Goal: Task Accomplishment & Management: Manage account settings

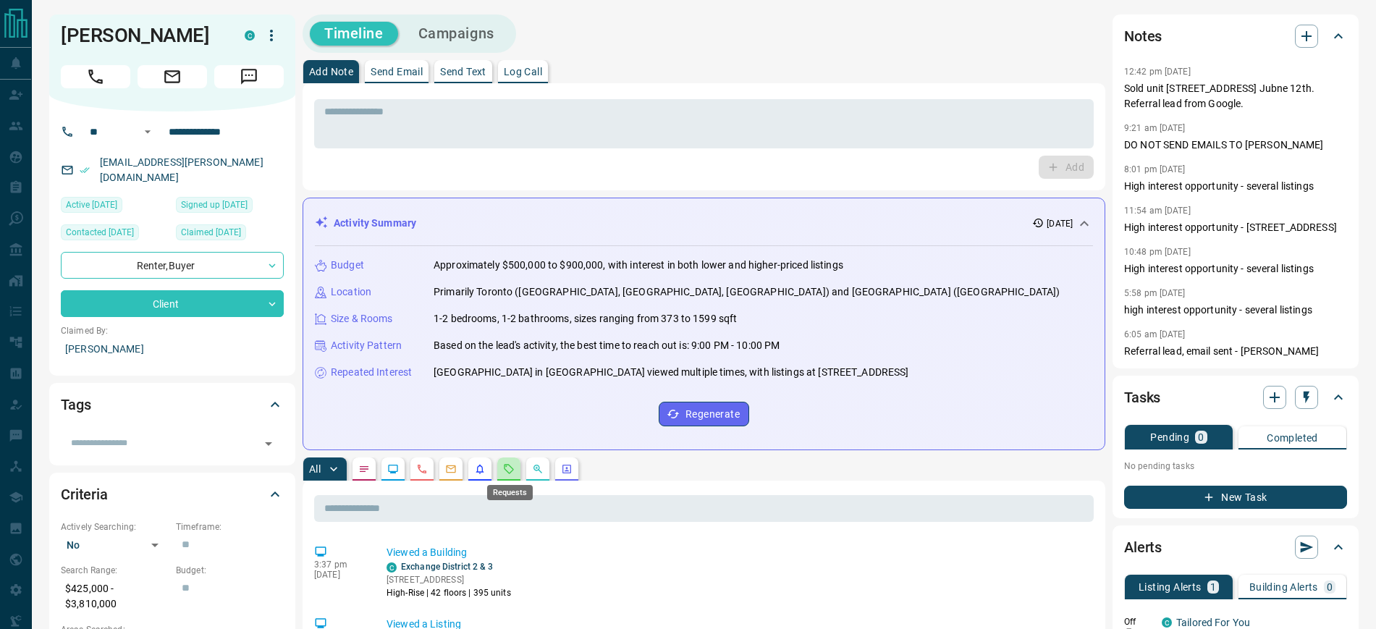
click at [509, 470] on icon "Requests" at bounding box center [509, 469] width 12 height 12
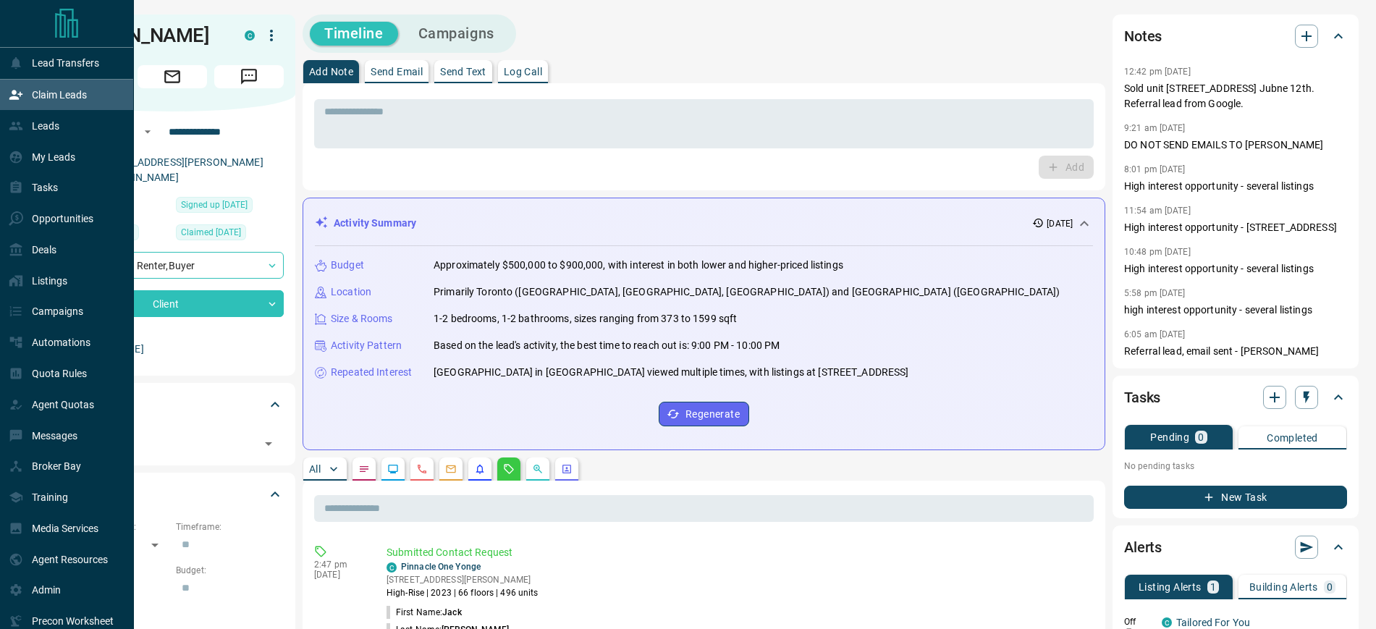
click at [46, 93] on p "Claim Leads" at bounding box center [59, 95] width 55 height 12
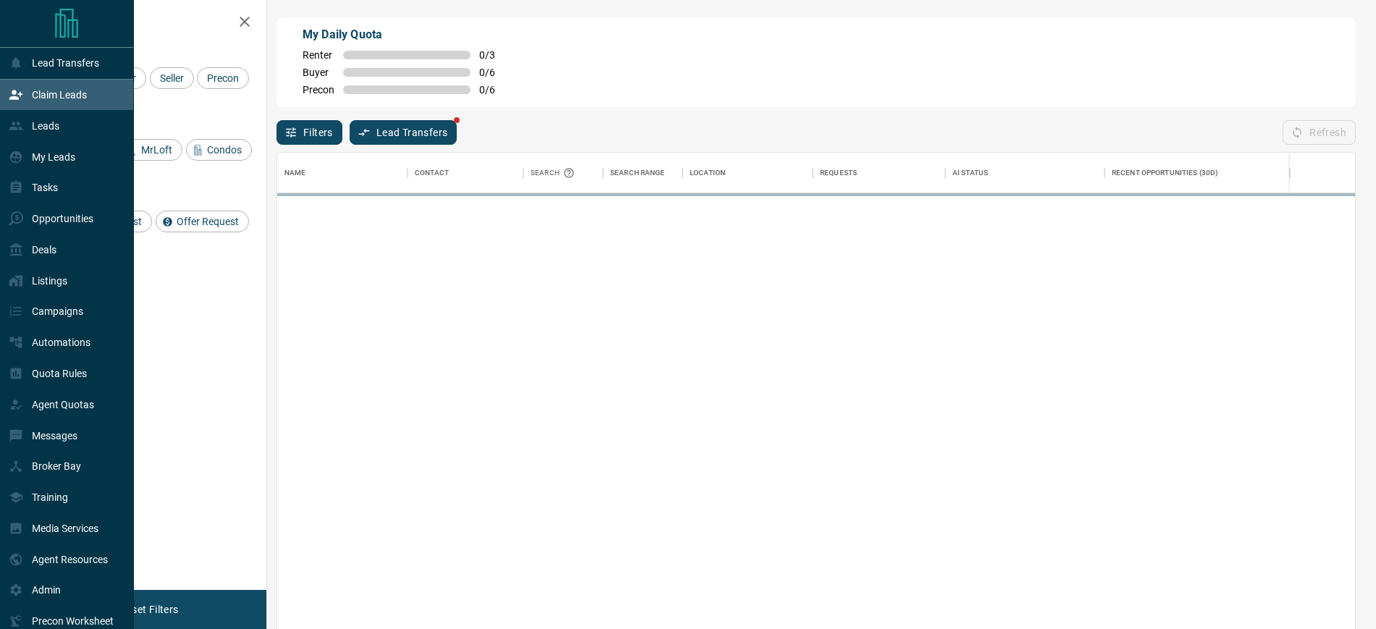
scroll to position [466, 1064]
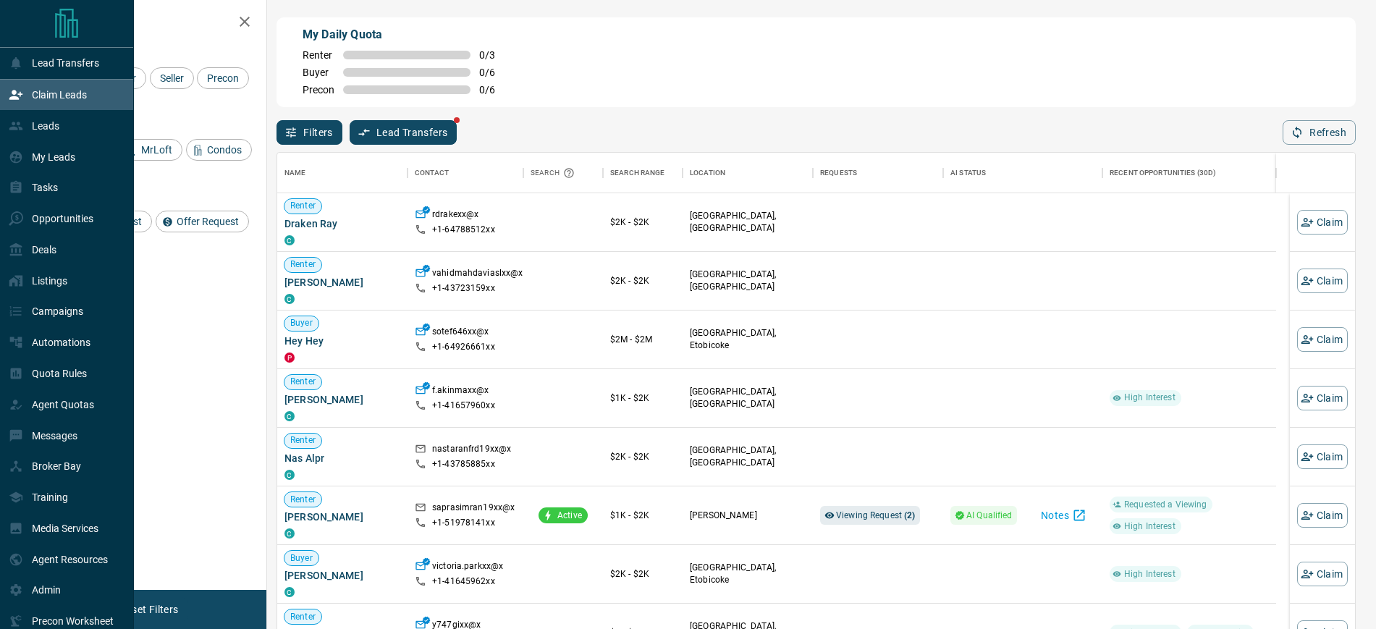
click at [48, 98] on p "Claim Leads" at bounding box center [59, 95] width 55 height 12
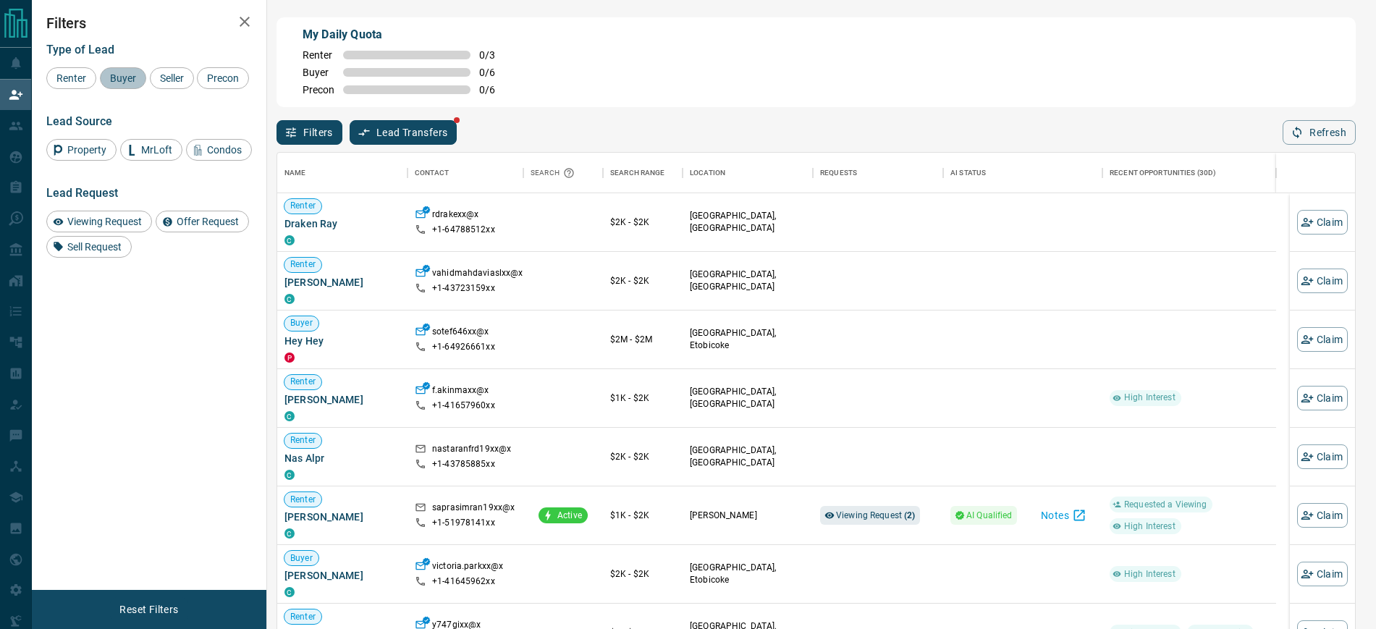
click at [109, 72] on span "Buyer" at bounding box center [123, 78] width 36 height 12
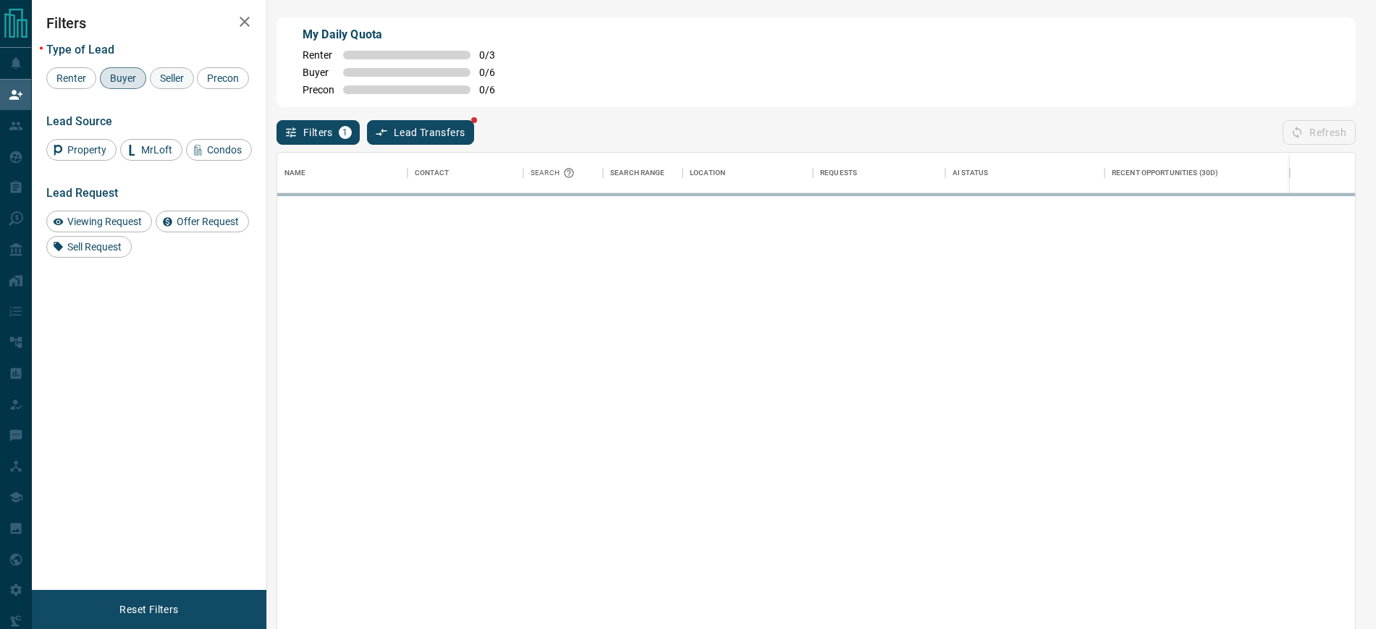
drag, startPoint x: 177, startPoint y: 72, endPoint x: 193, endPoint y: 72, distance: 15.9
click at [177, 70] on div "Seller" at bounding box center [172, 78] width 44 height 22
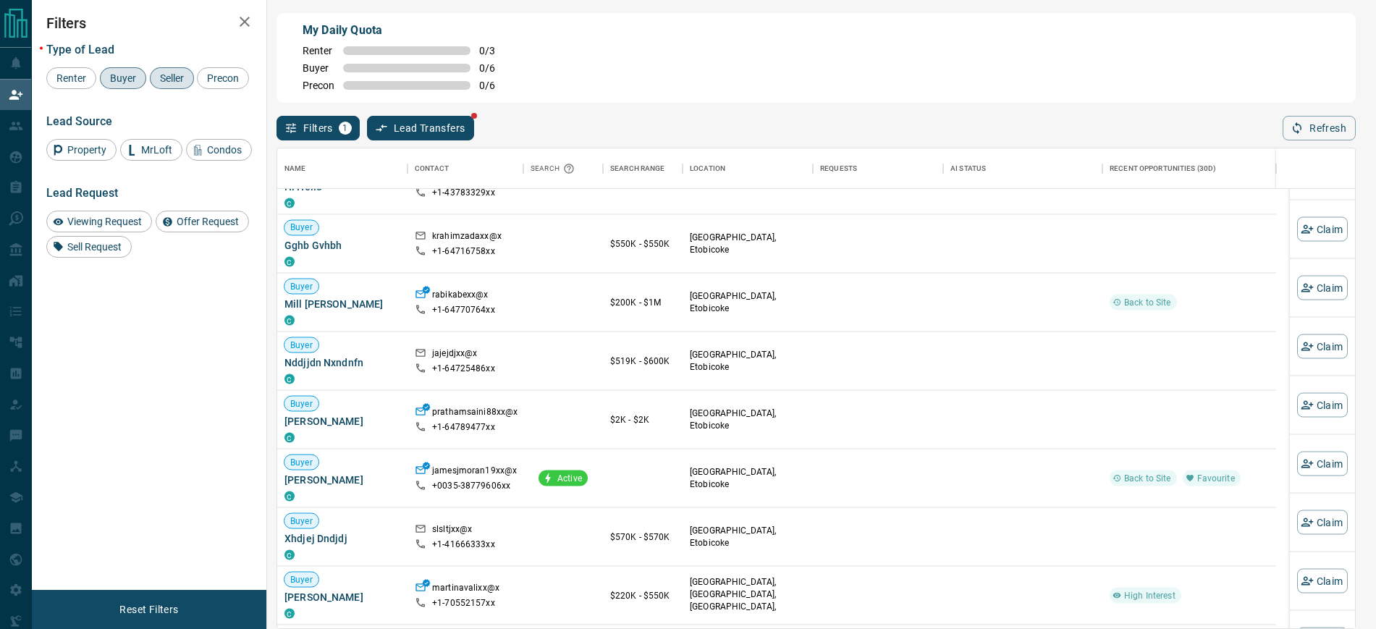
scroll to position [13128, 0]
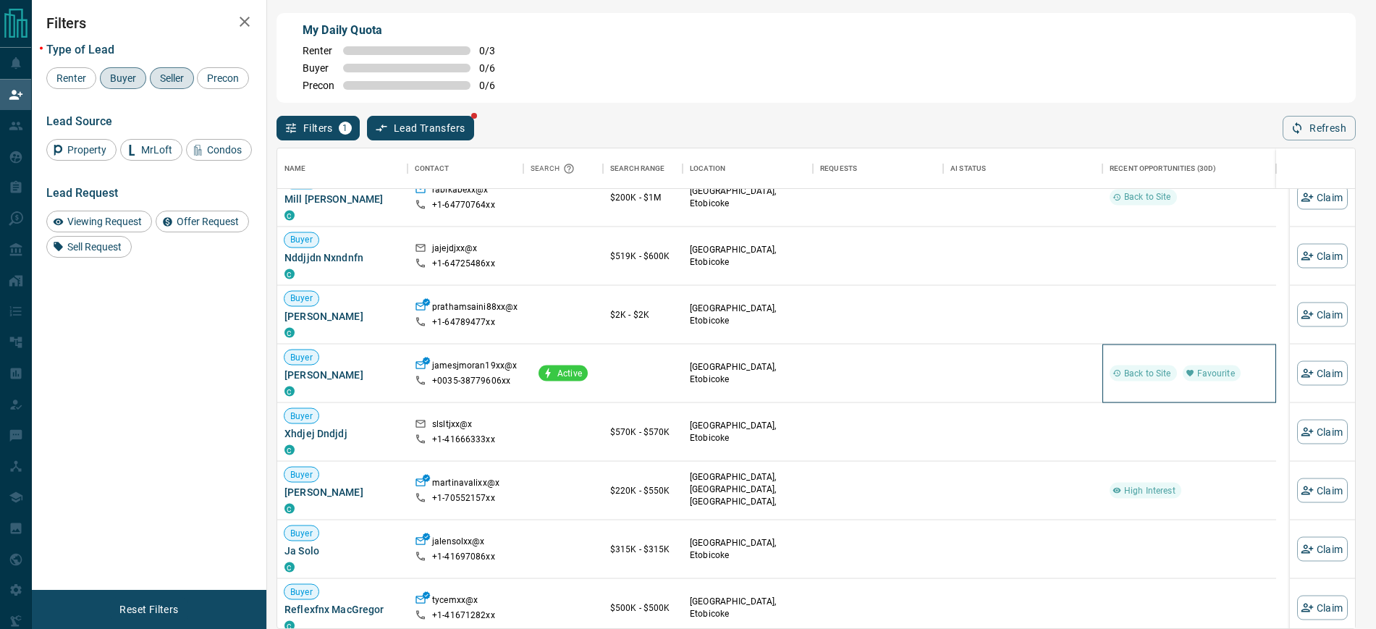
click at [1132, 374] on span "Back to Site" at bounding box center [1148, 373] width 59 height 12
click at [1022, 374] on div at bounding box center [1023, 374] width 145 height 58
click at [1223, 371] on span "Favourite" at bounding box center [1216, 373] width 49 height 12
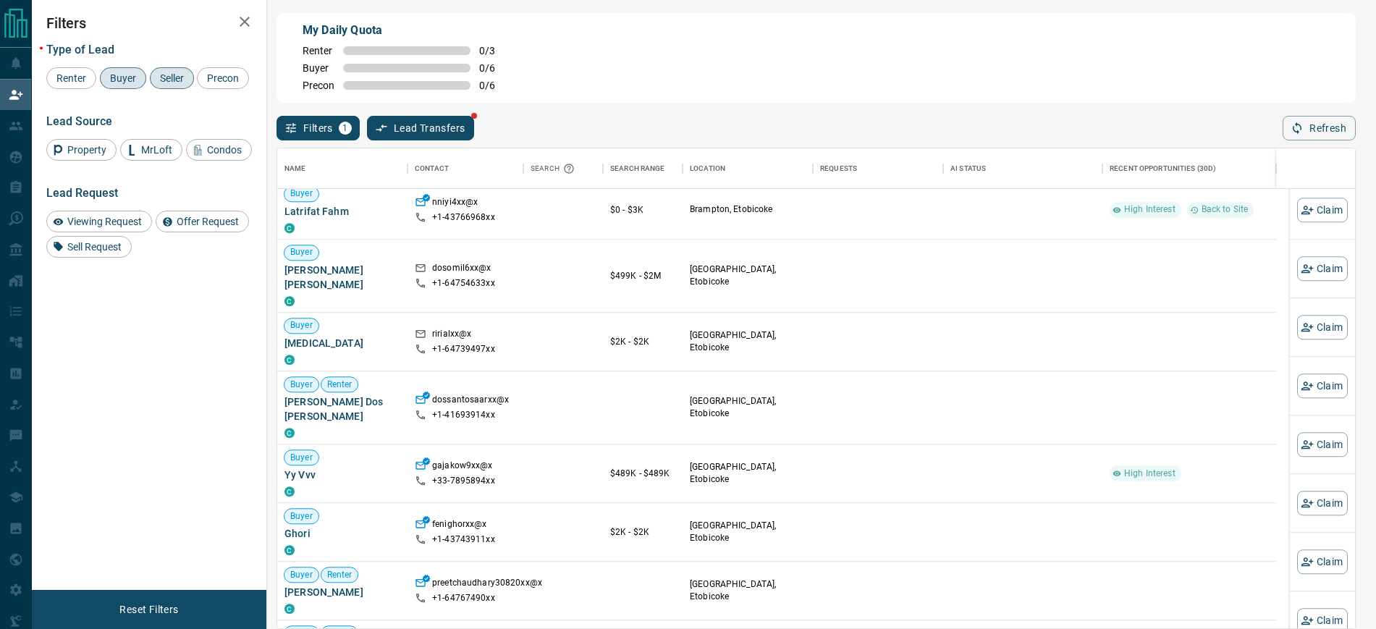
scroll to position [15753, 0]
click at [237, 14] on icon "button" at bounding box center [244, 21] width 17 height 17
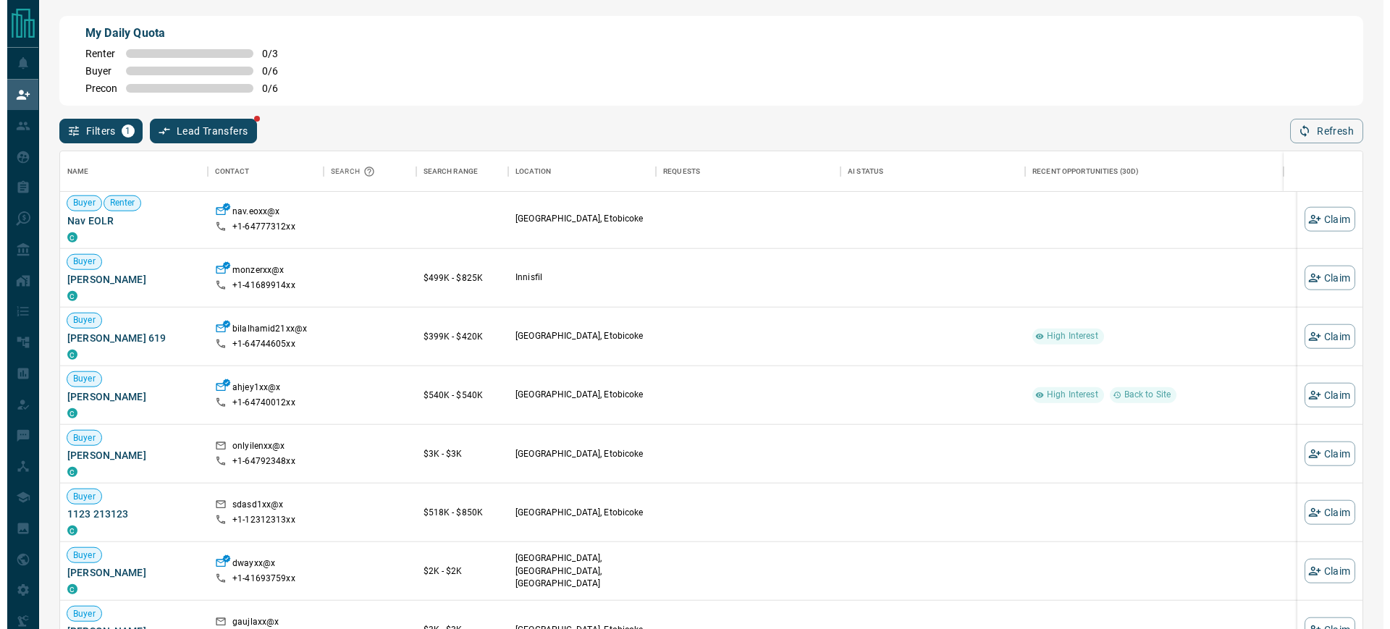
scroll to position [0, 0]
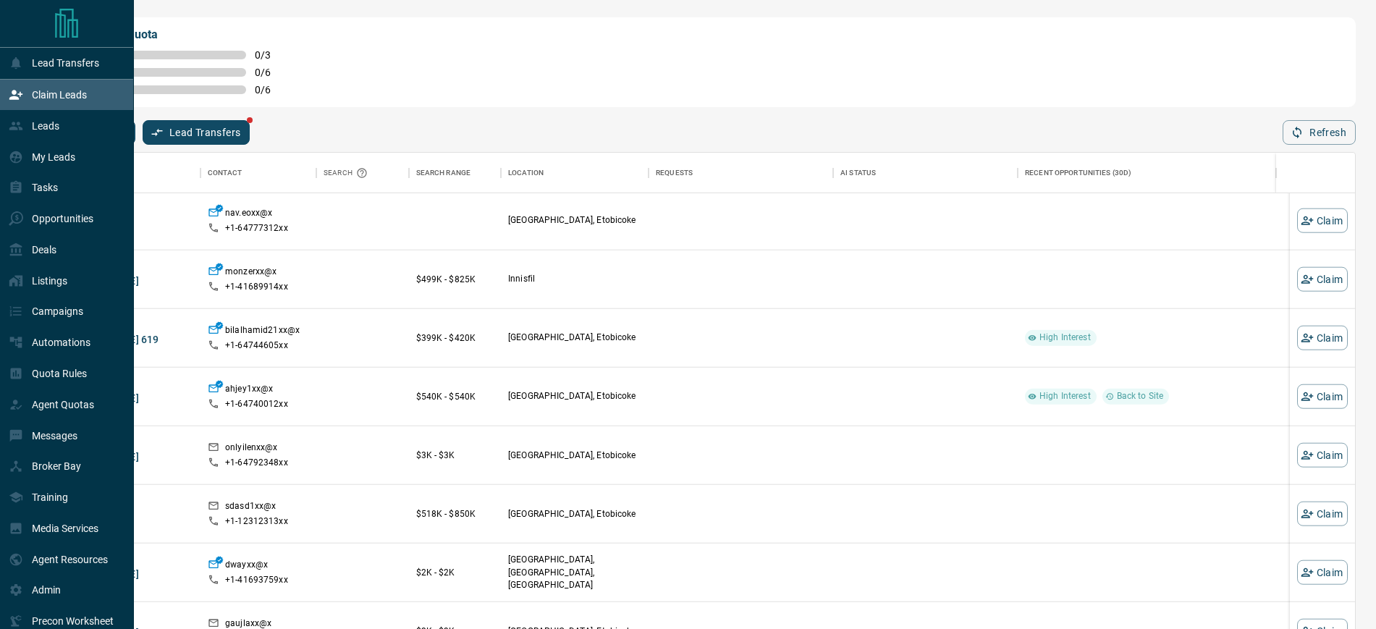
click at [56, 91] on p "Claim Leads" at bounding box center [59, 95] width 55 height 12
click at [51, 157] on p "My Leads" at bounding box center [53, 157] width 43 height 12
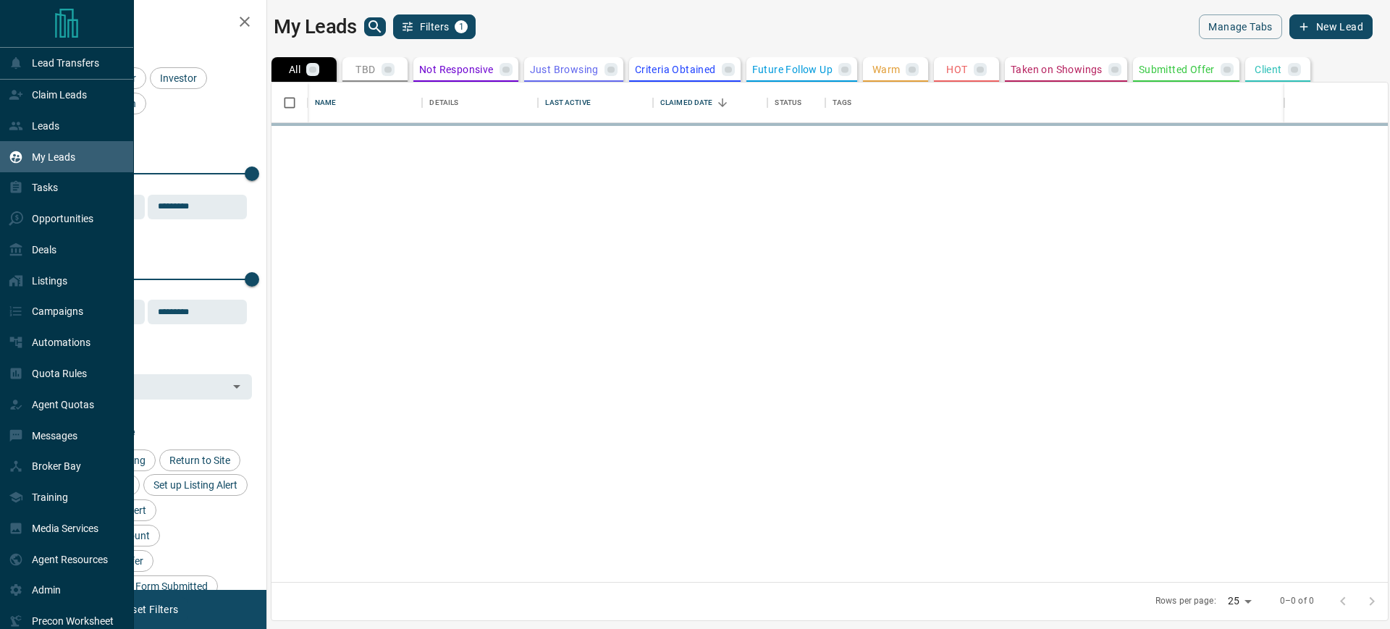
scroll to position [486, 1103]
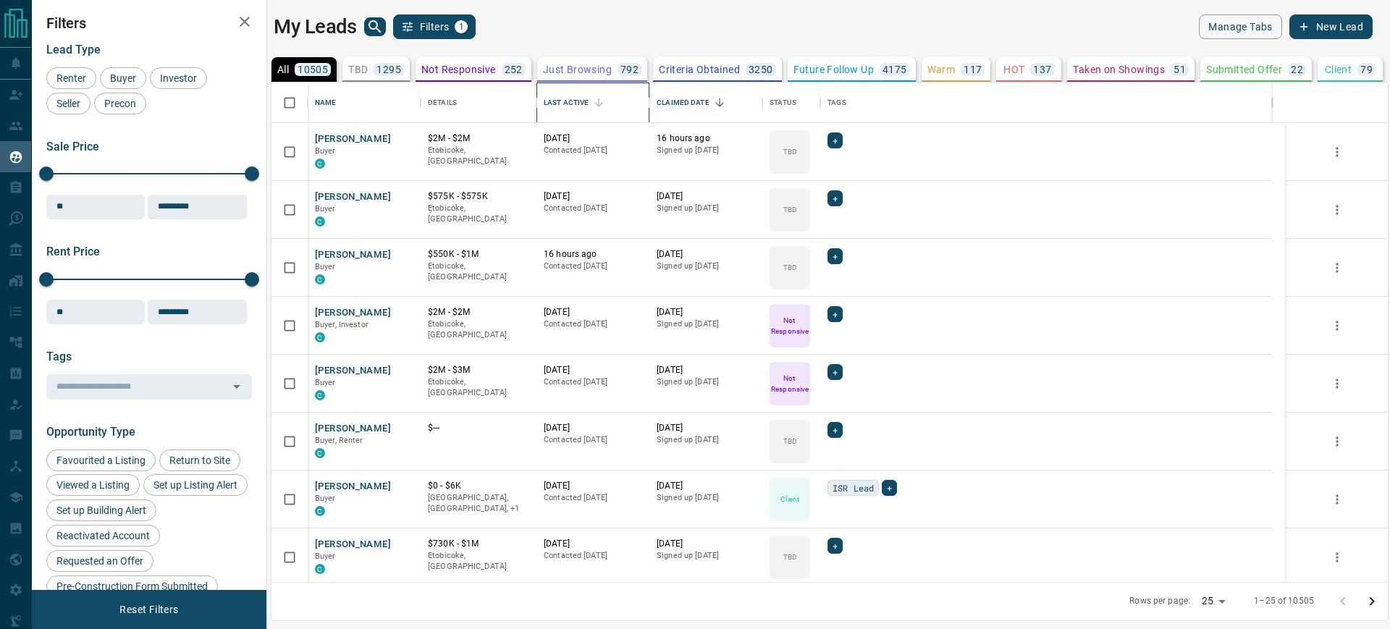
click at [567, 97] on div "Last Active" at bounding box center [566, 103] width 45 height 41
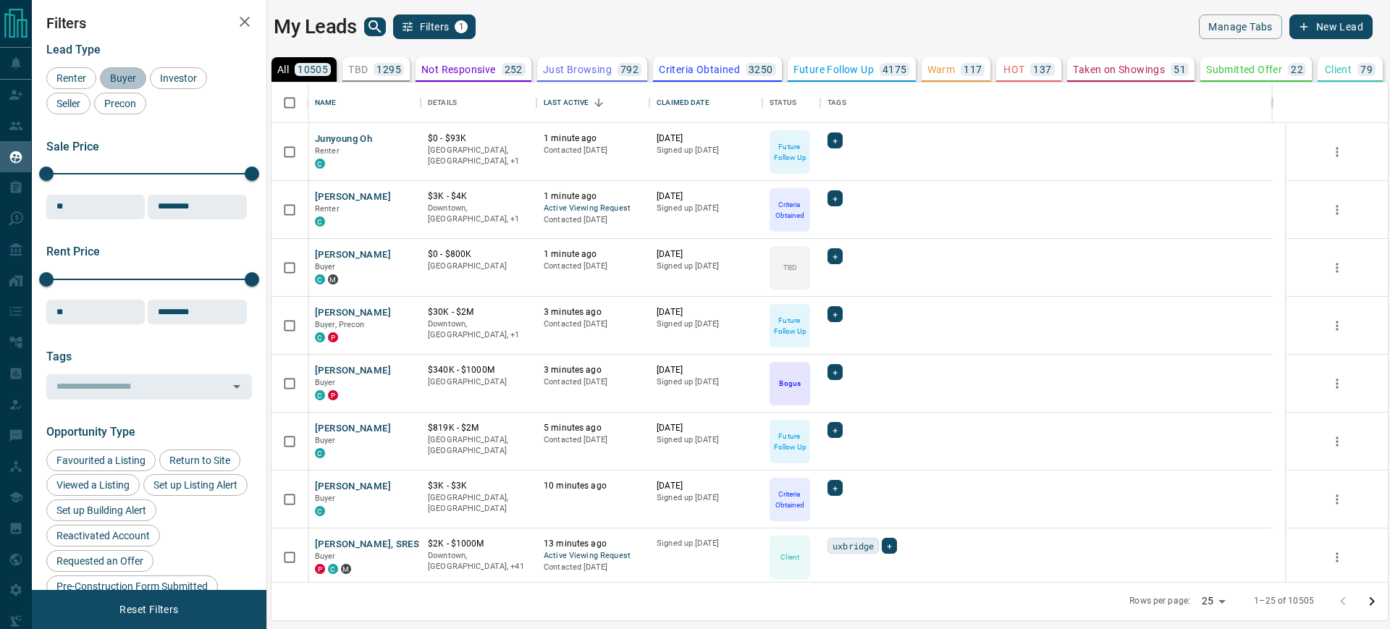
click at [125, 72] on span "Buyer" at bounding box center [123, 78] width 36 height 12
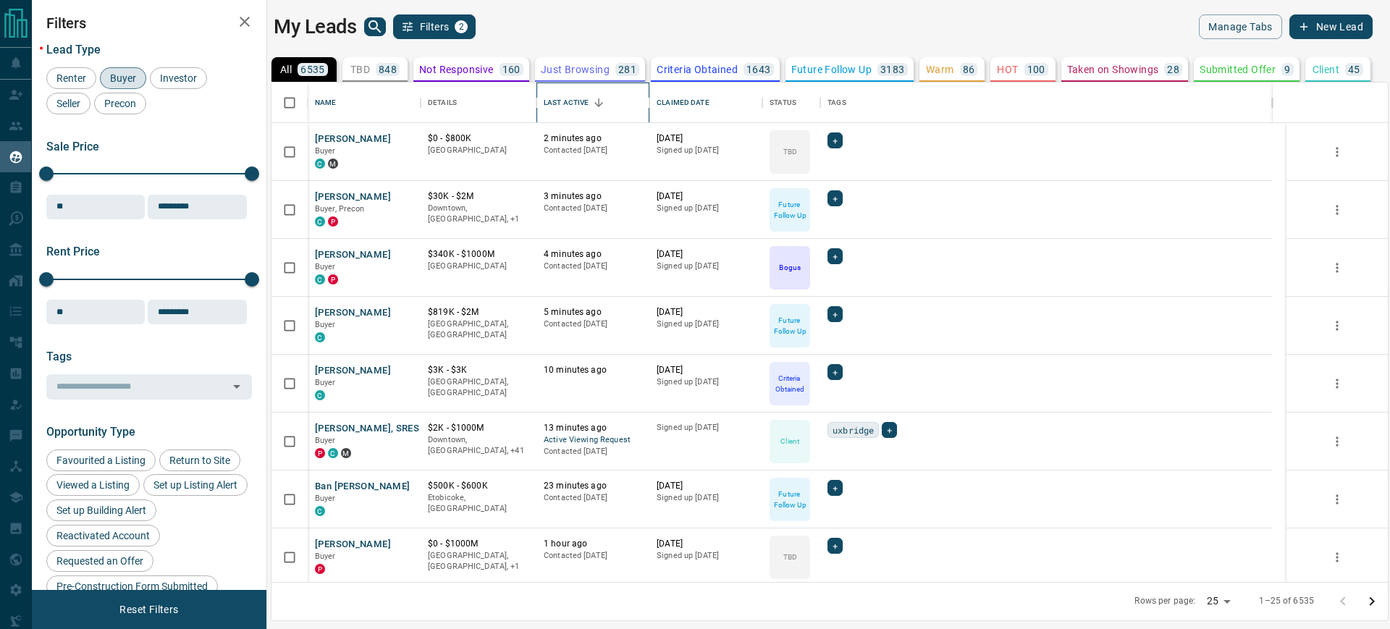
click at [568, 101] on div "Last Active" at bounding box center [566, 103] width 45 height 41
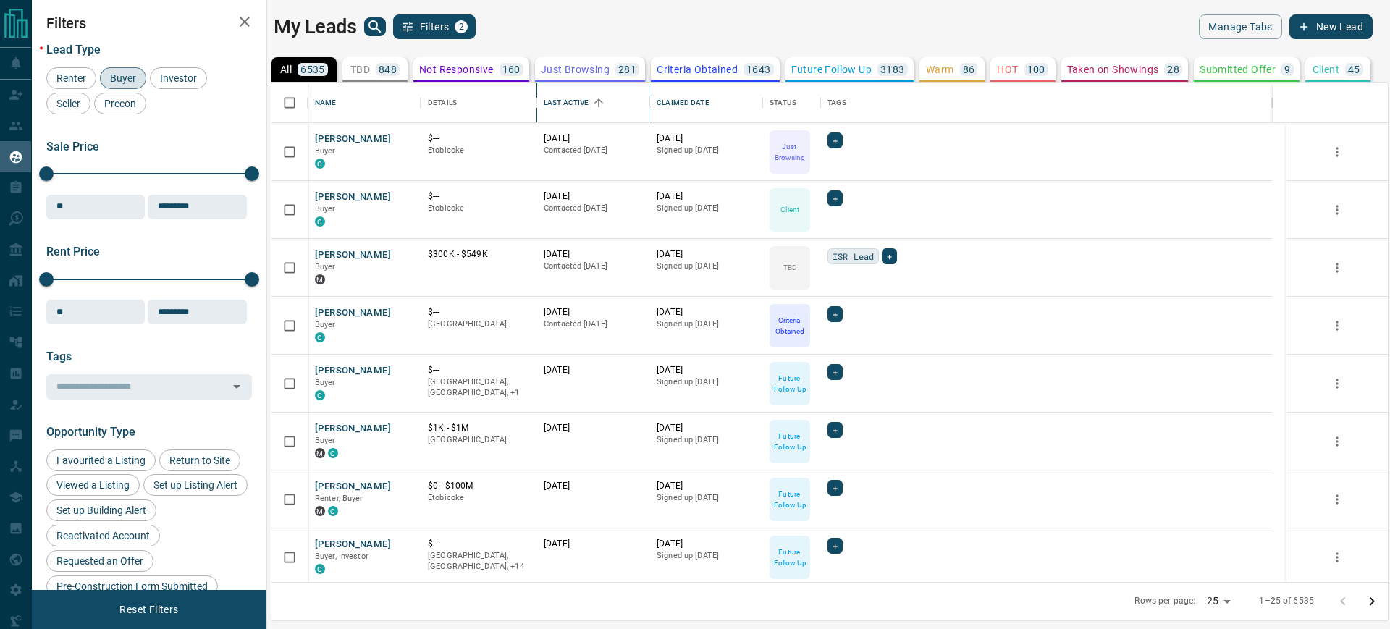
click at [568, 101] on div "Last Active" at bounding box center [566, 103] width 45 height 41
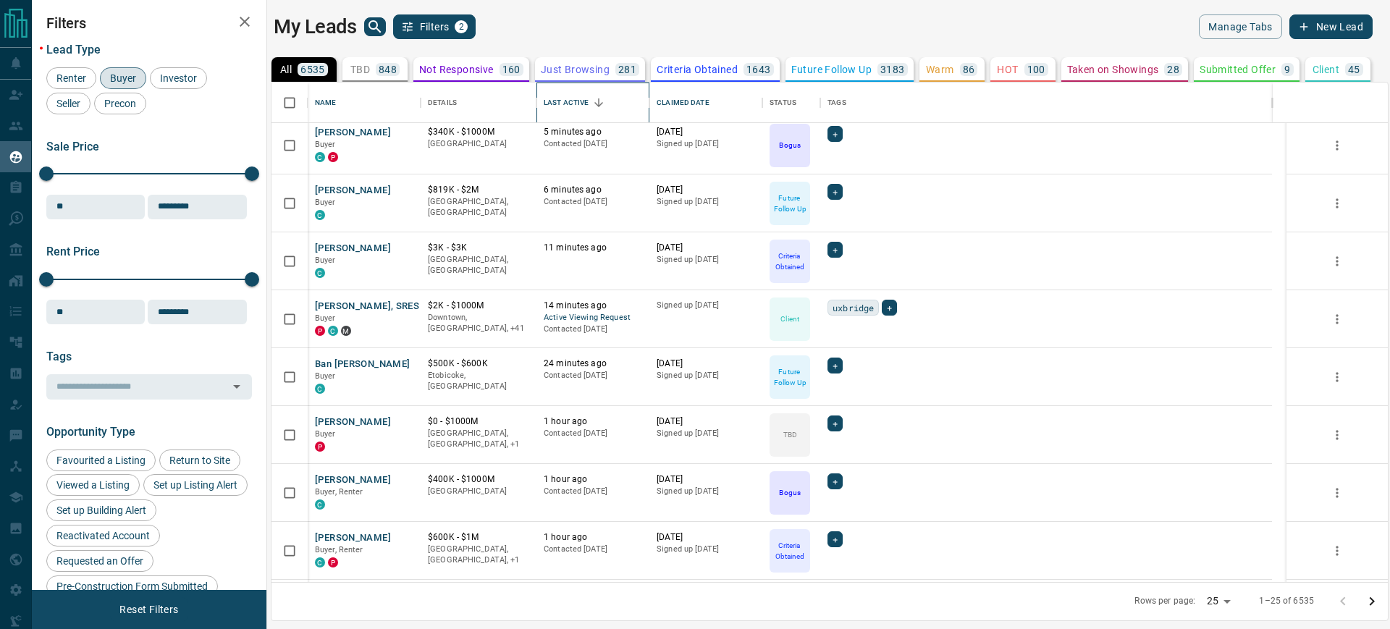
scroll to position [0, 0]
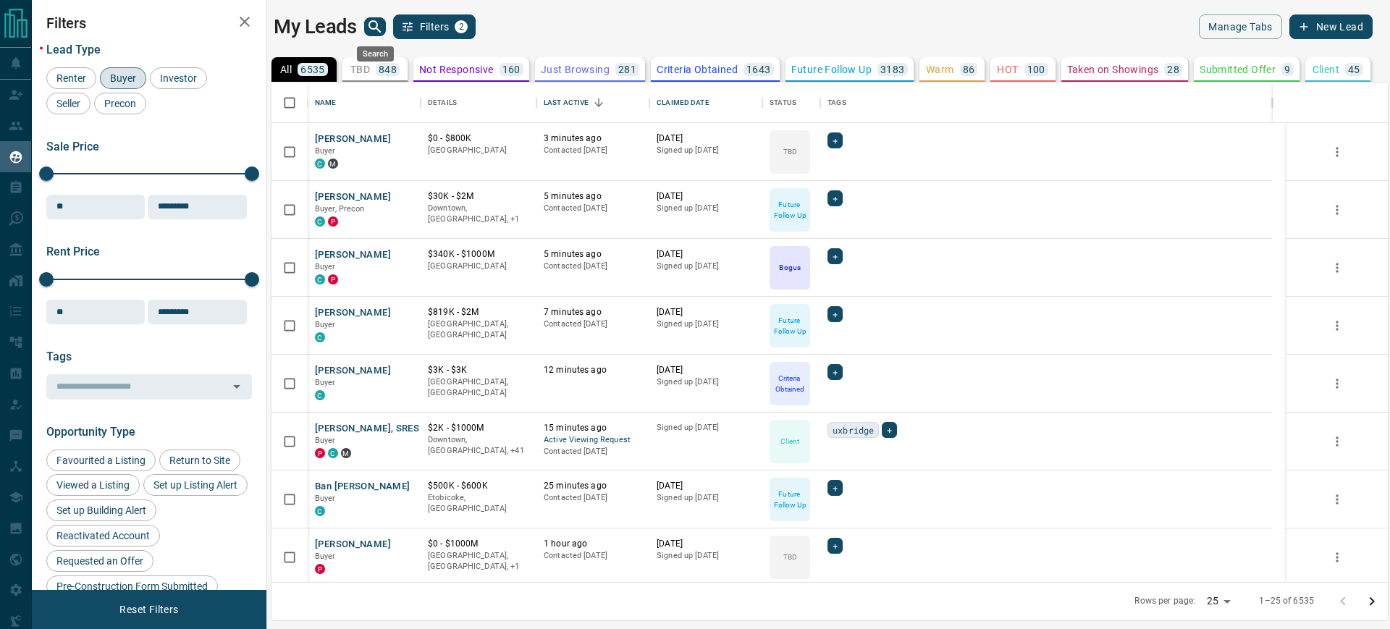
click at [379, 23] on icon "search button" at bounding box center [374, 26] width 17 height 17
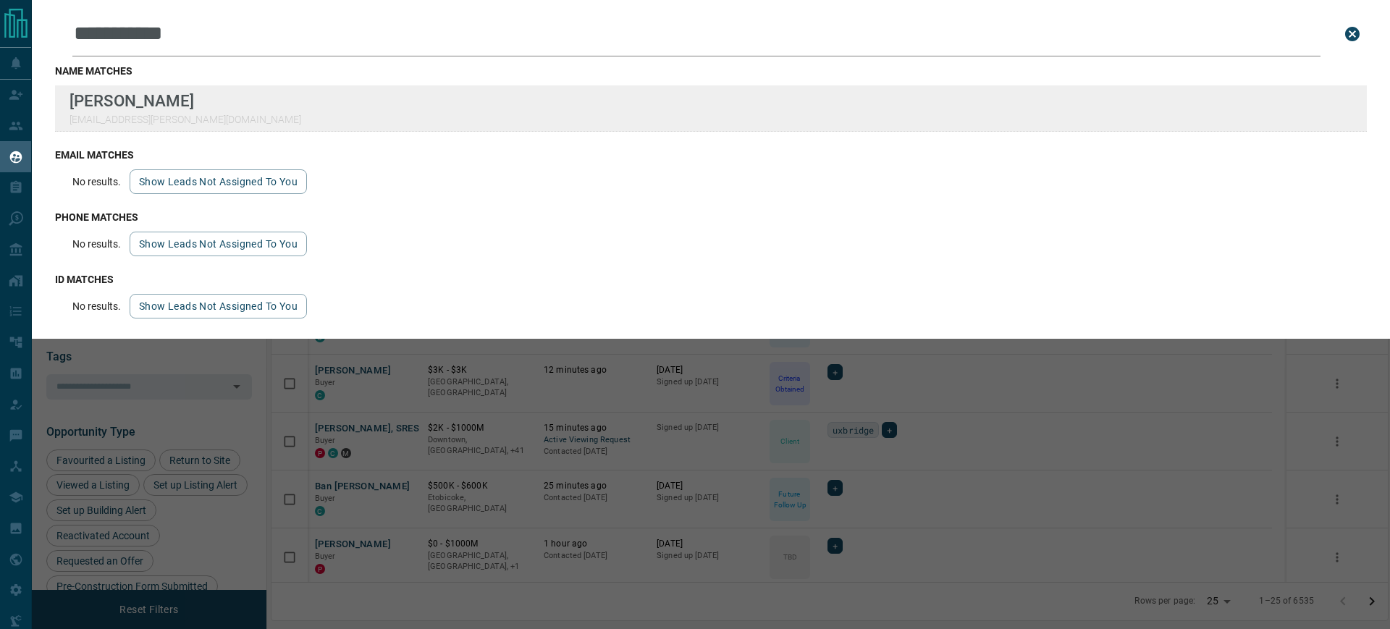
type input "**********"
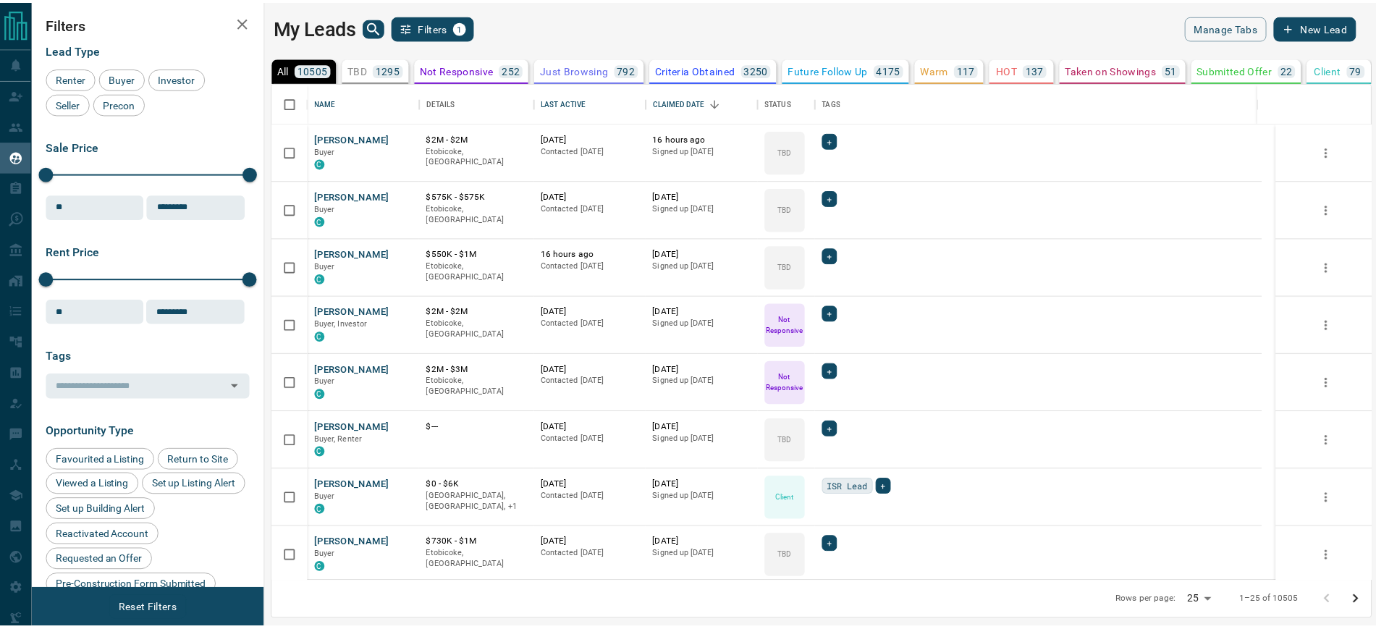
scroll to position [486, 1103]
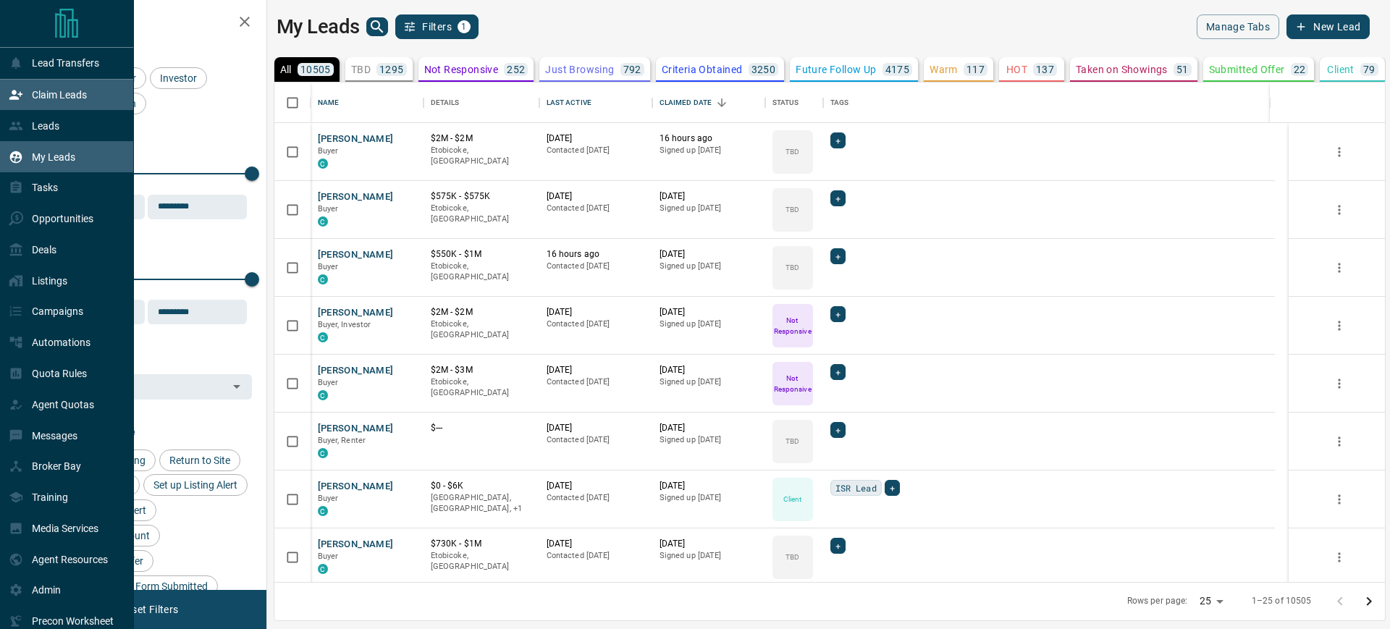
click at [49, 96] on p "Claim Leads" at bounding box center [59, 95] width 55 height 12
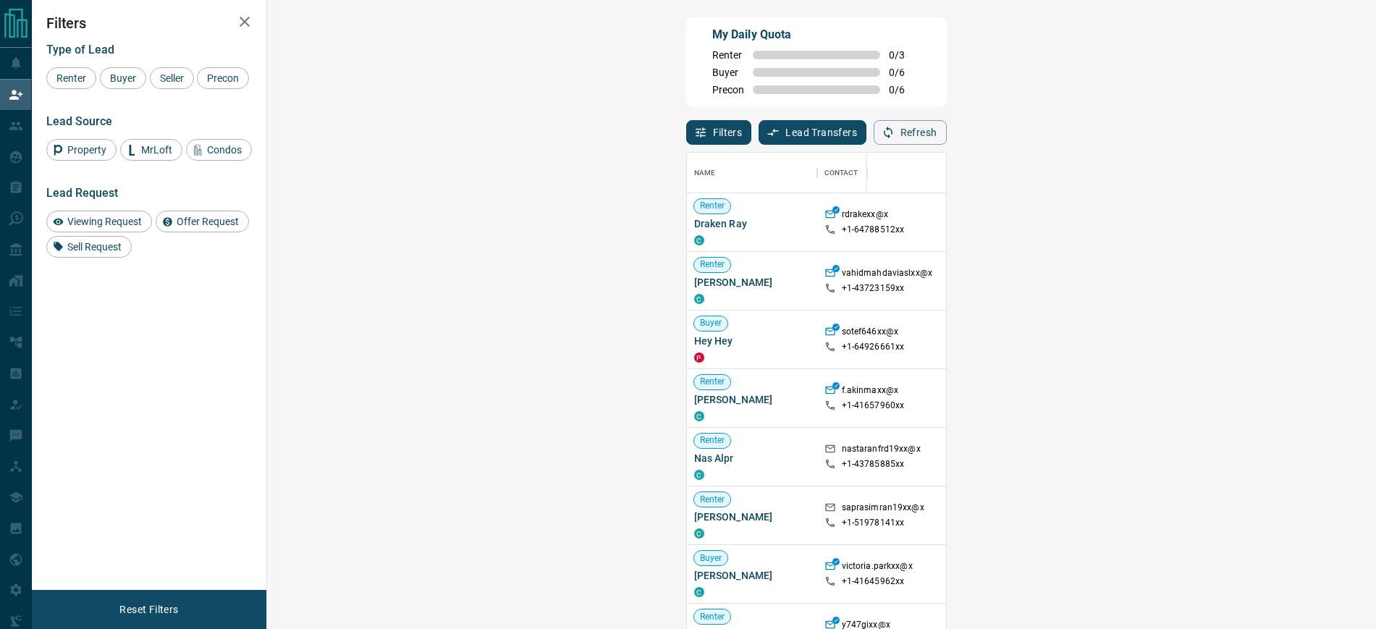
scroll to position [91, 0]
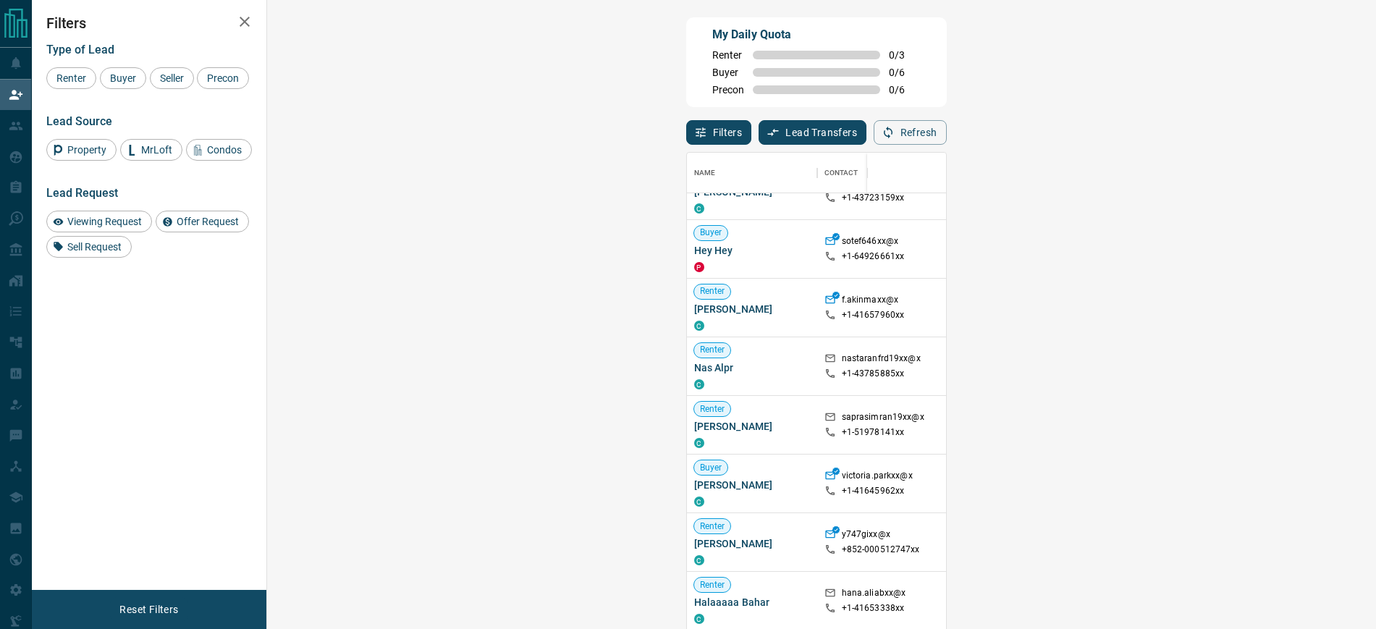
click at [1246, 428] on span "Viewing Request ( 2 )" at bounding box center [1286, 425] width 80 height 10
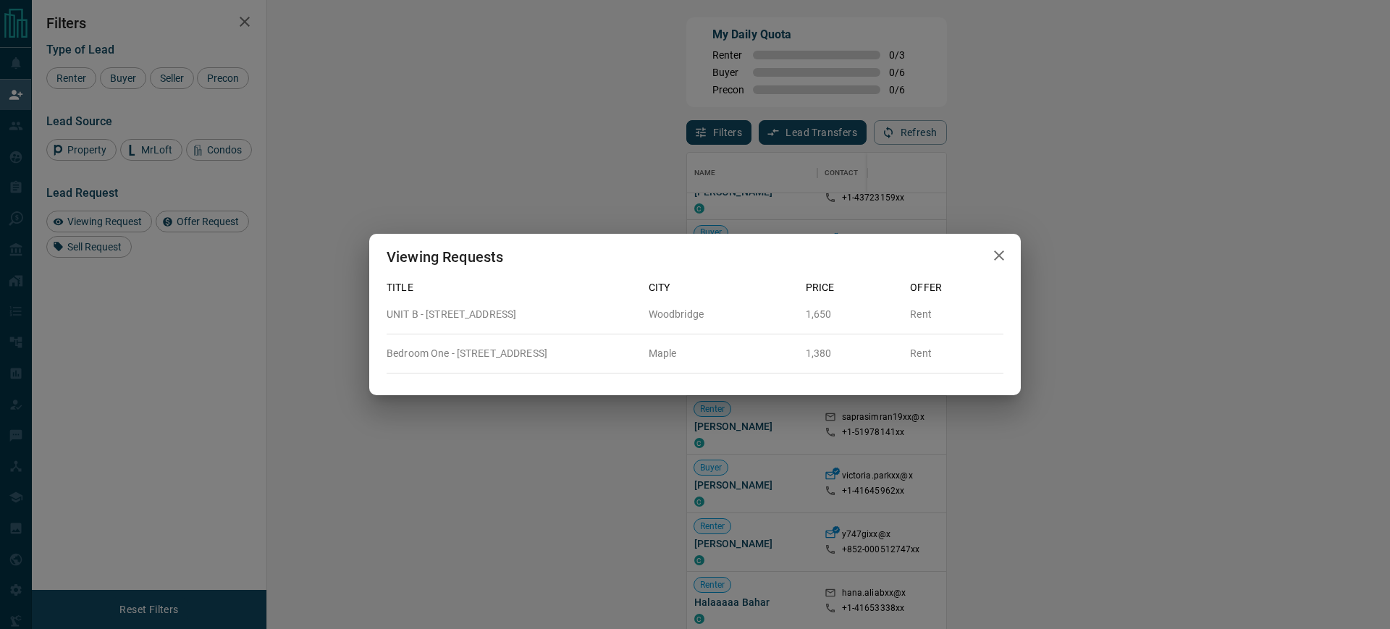
click at [1001, 250] on icon "button" at bounding box center [999, 255] width 17 height 17
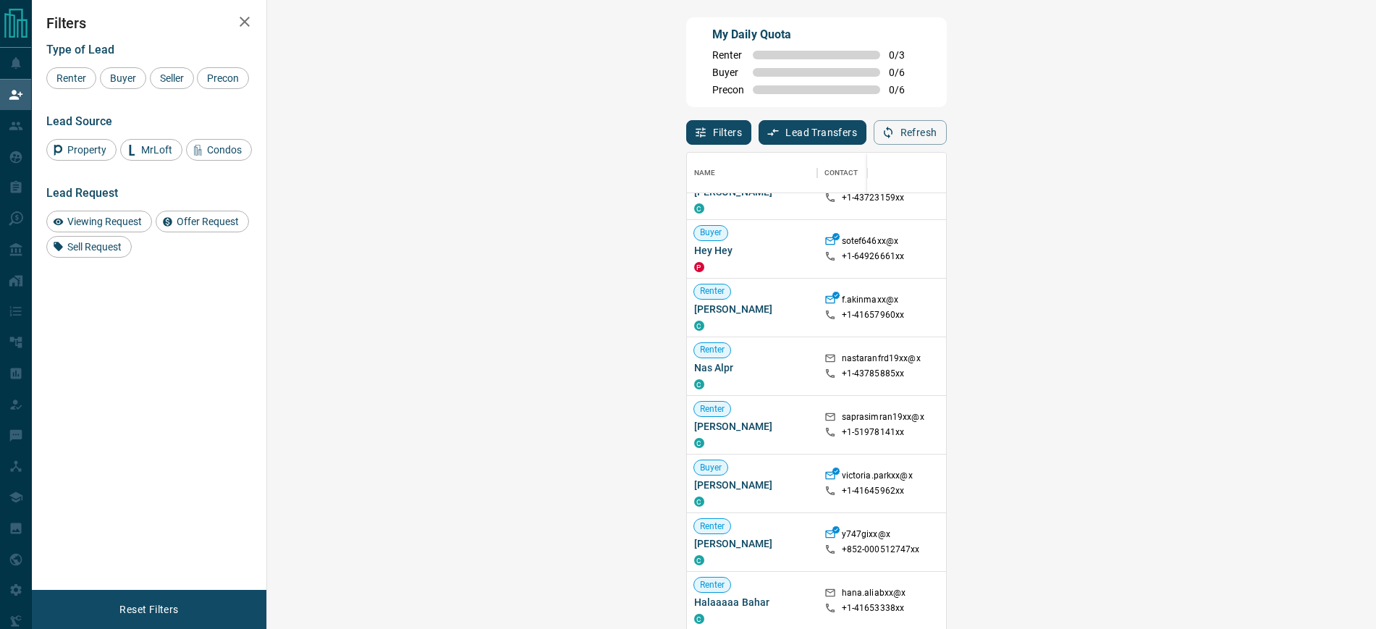
scroll to position [14, 14]
click at [1246, 425] on span "Viewing Request ( 2 )" at bounding box center [1286, 425] width 80 height 10
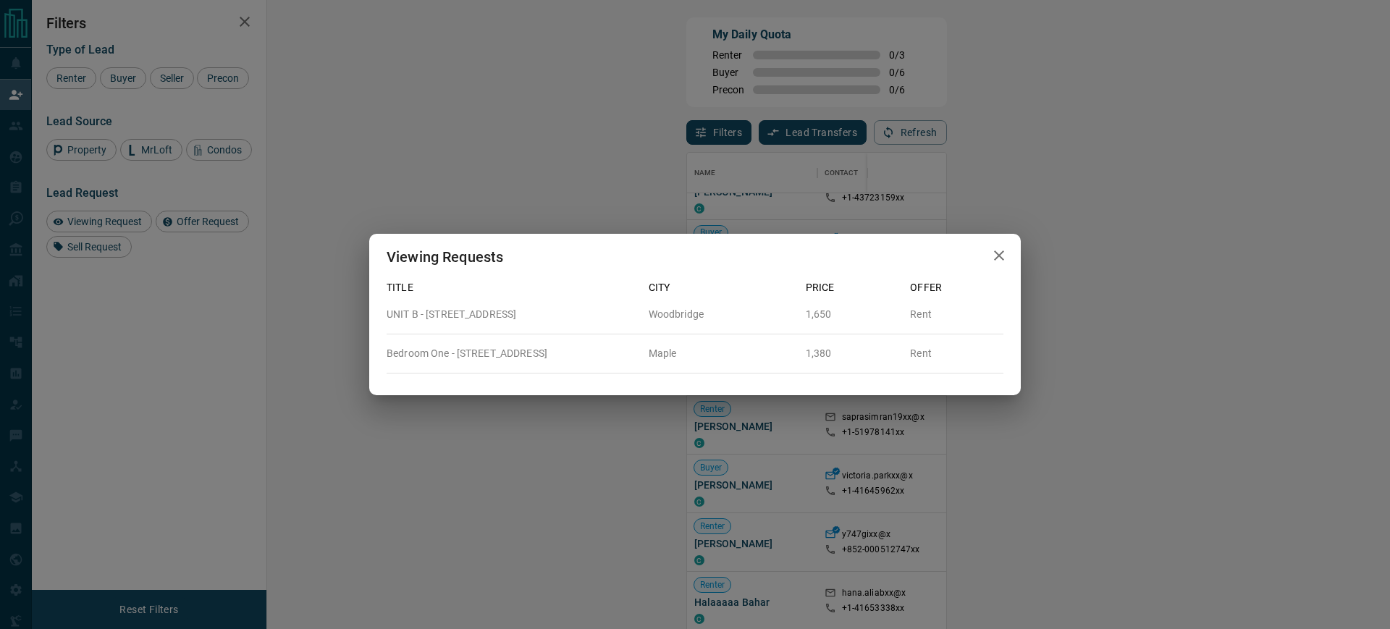
click at [998, 256] on icon "button" at bounding box center [999, 256] width 10 height 10
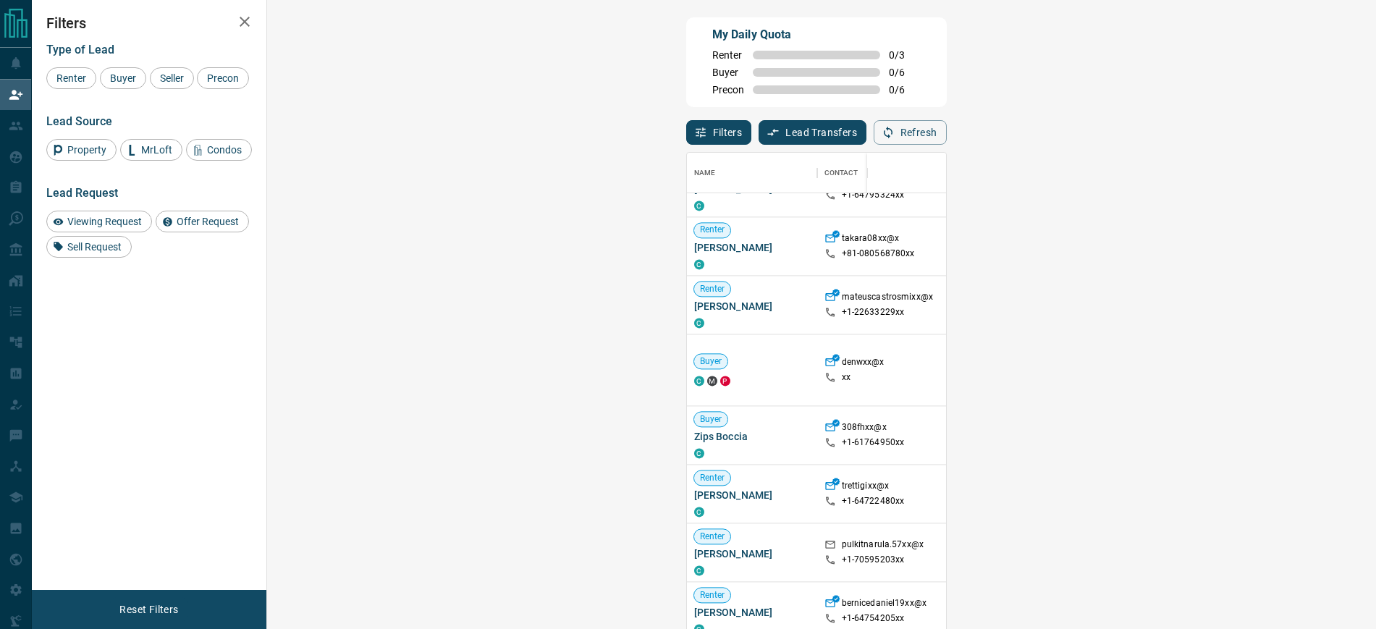
scroll to position [1875, 0]
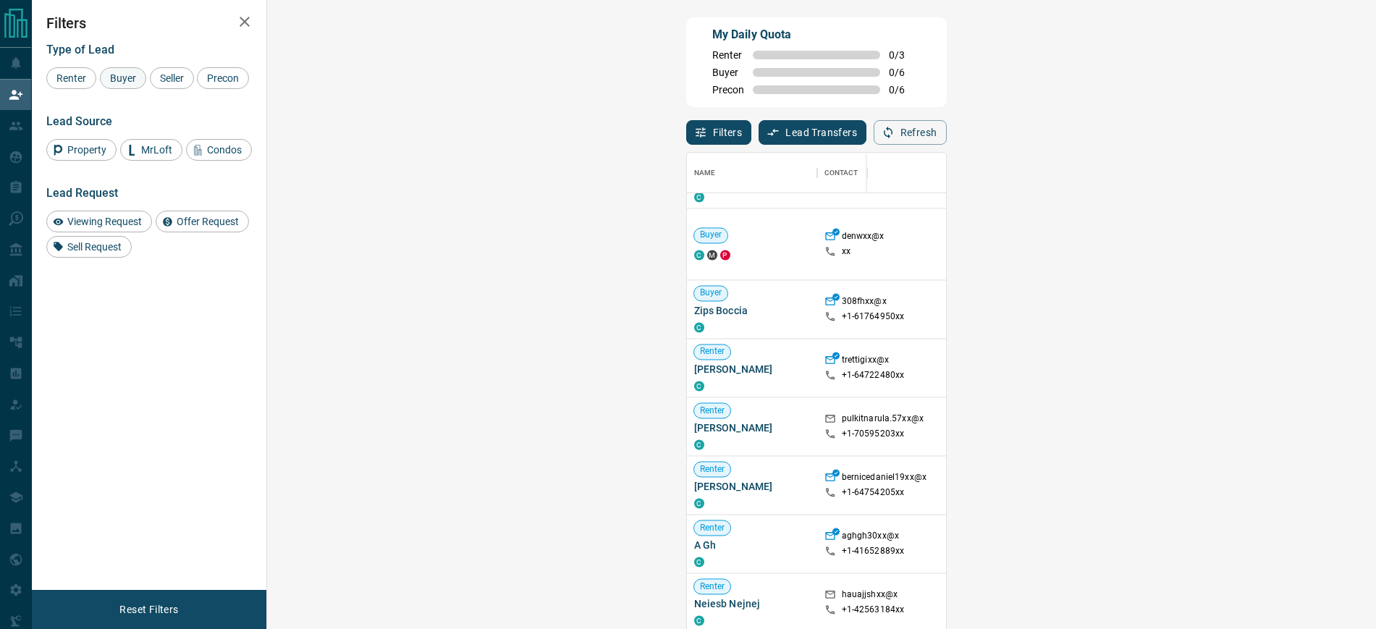
click at [117, 80] on span "Buyer" at bounding box center [123, 78] width 36 height 12
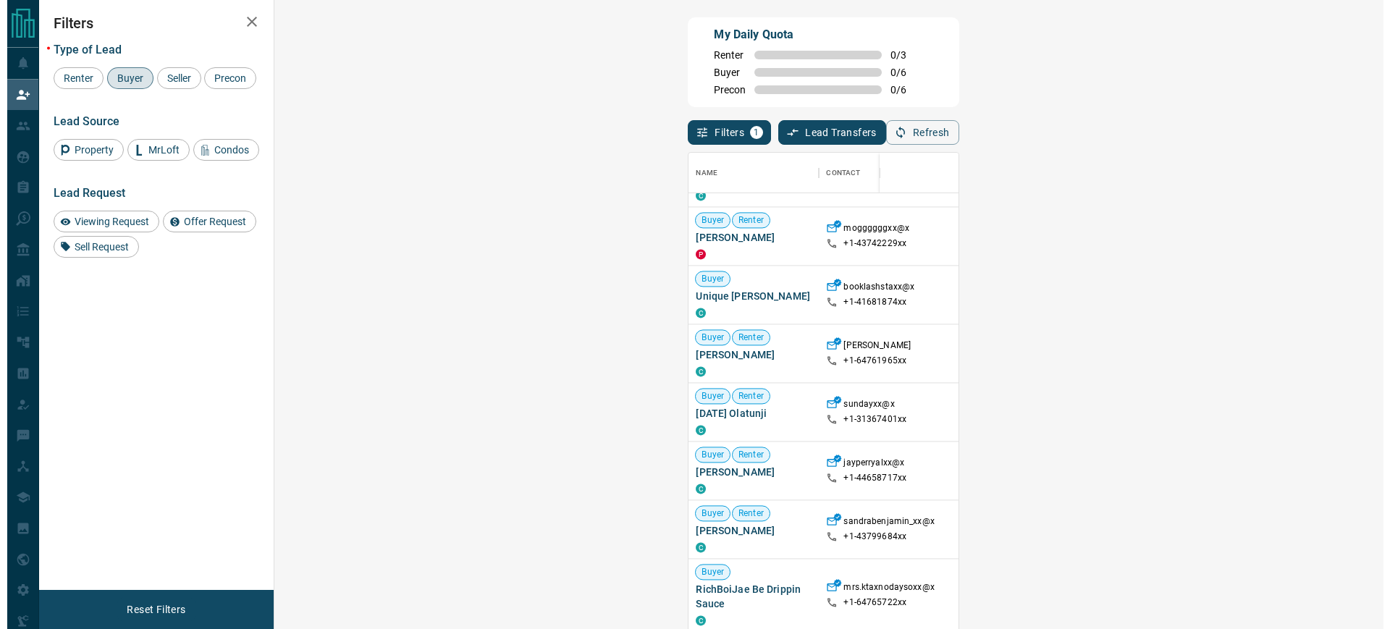
scroll to position [1922, 0]
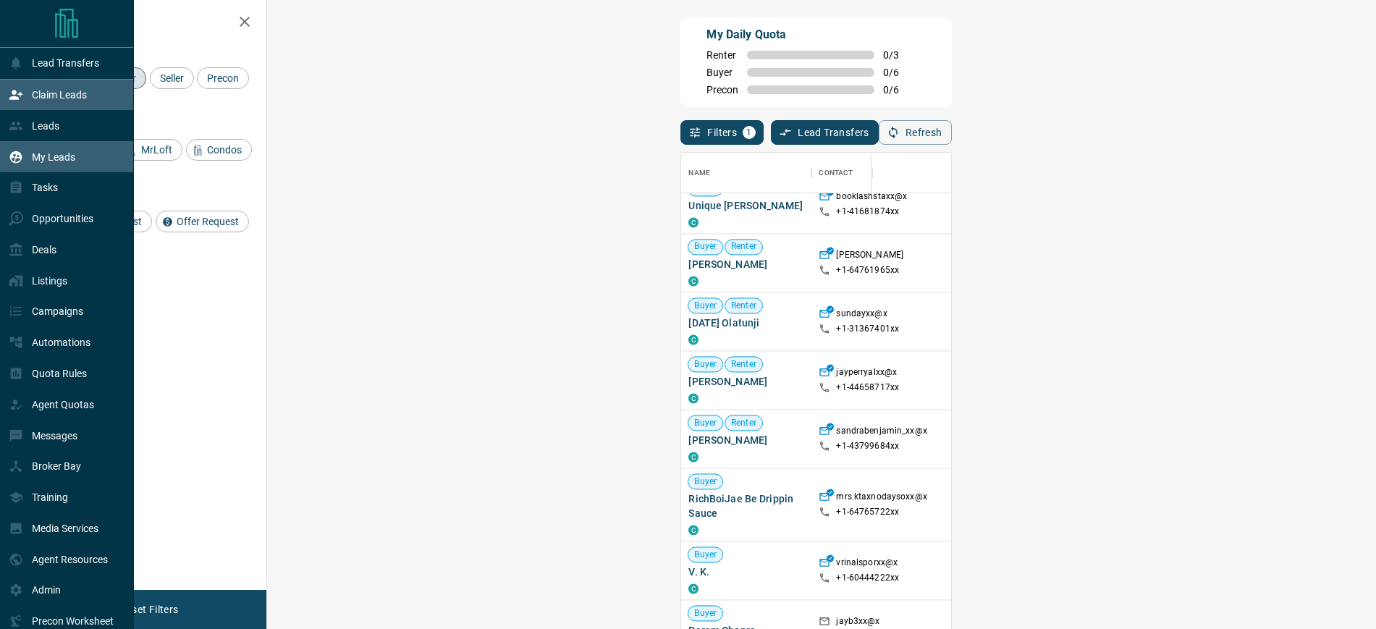
click at [43, 159] on p "My Leads" at bounding box center [53, 157] width 43 height 12
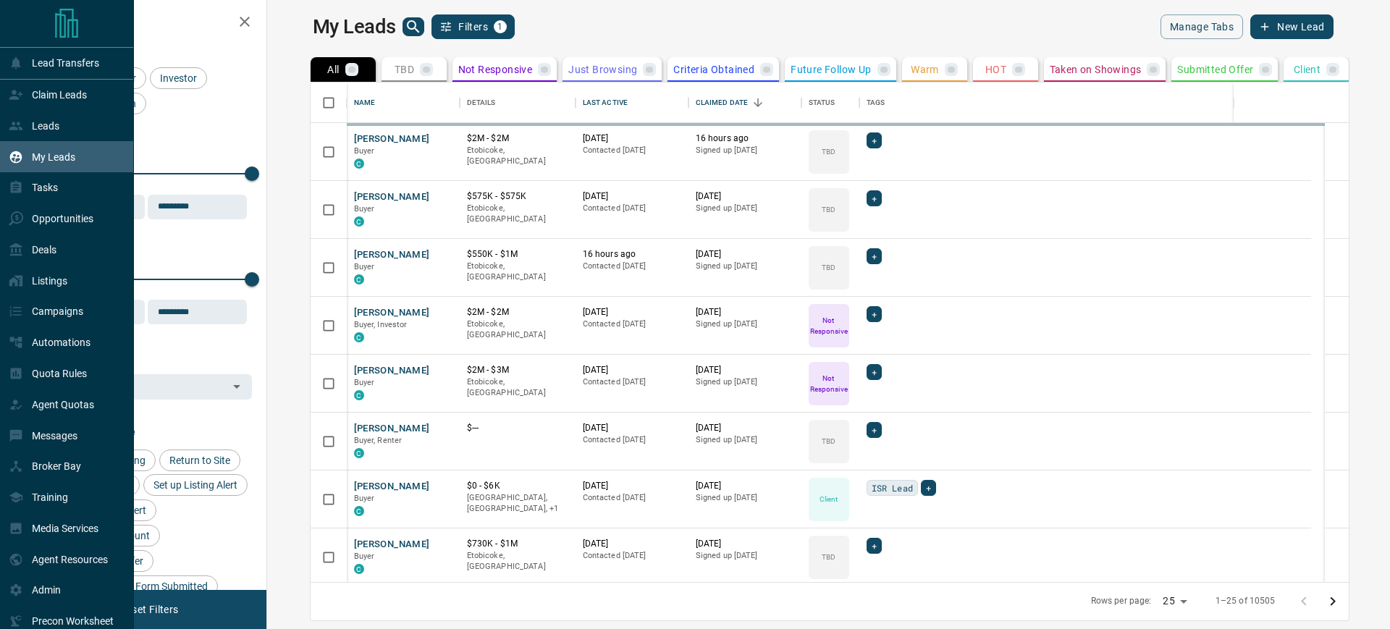
scroll to position [486, 1103]
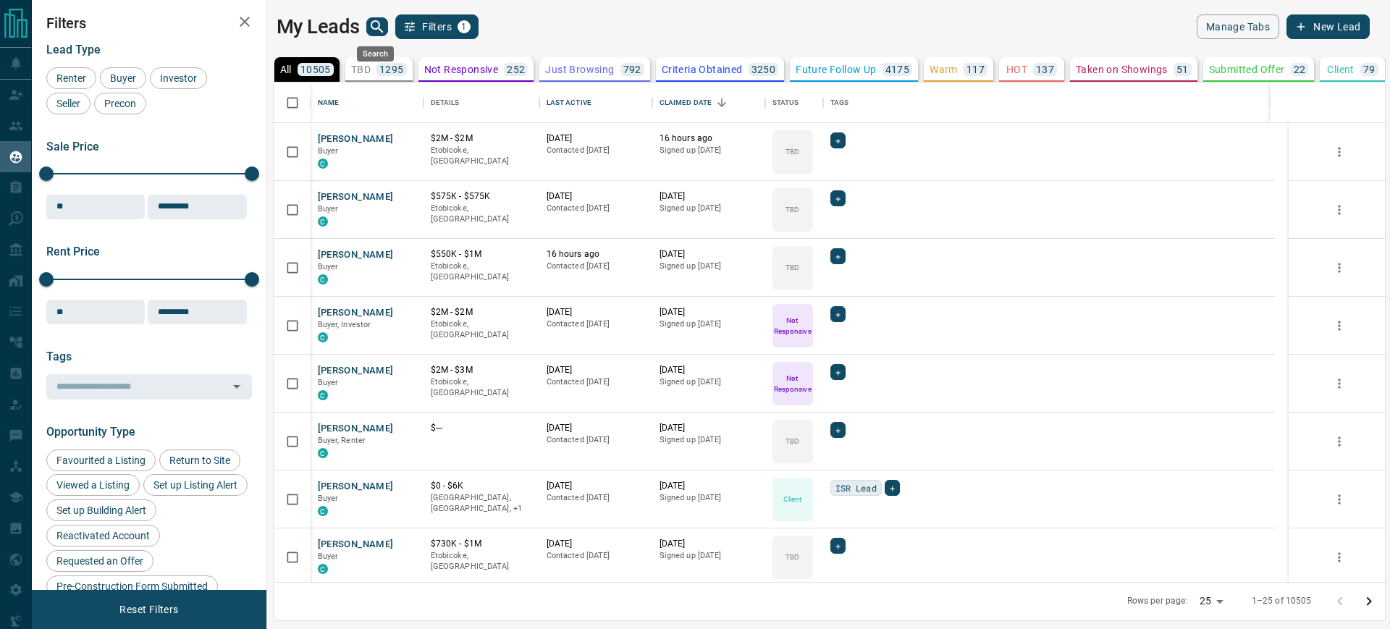
click at [375, 24] on icon "search button" at bounding box center [377, 26] width 17 height 17
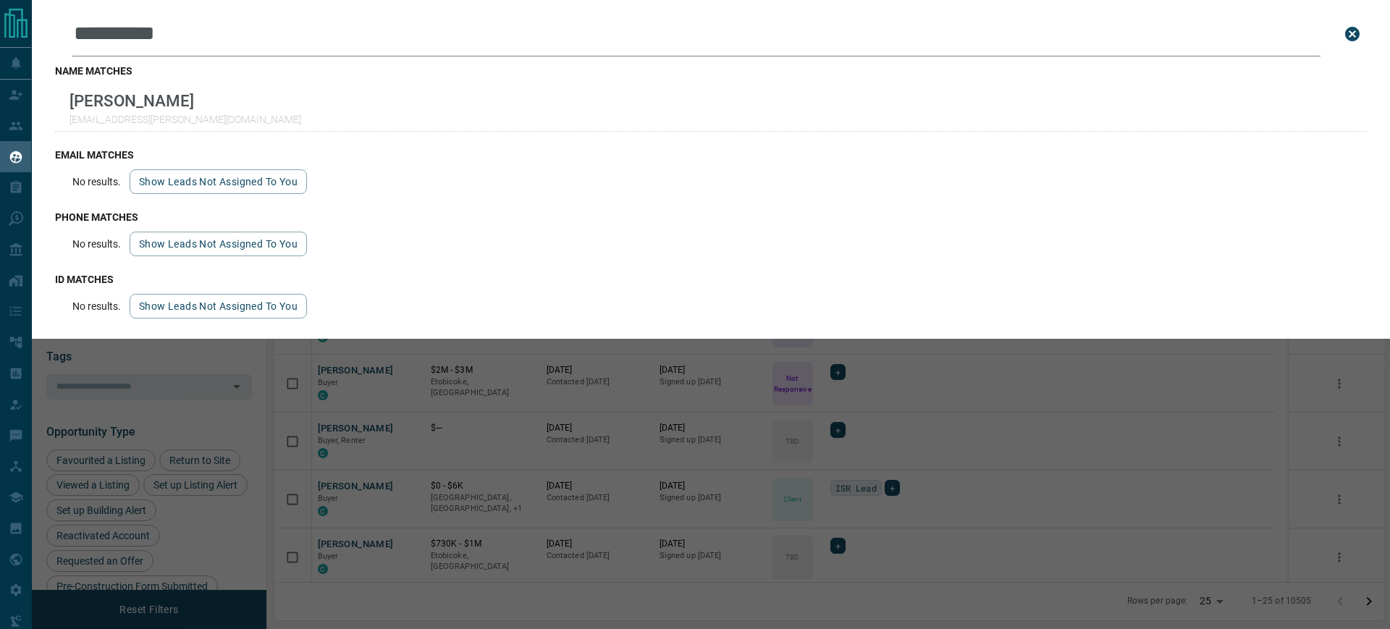
type input "**********"
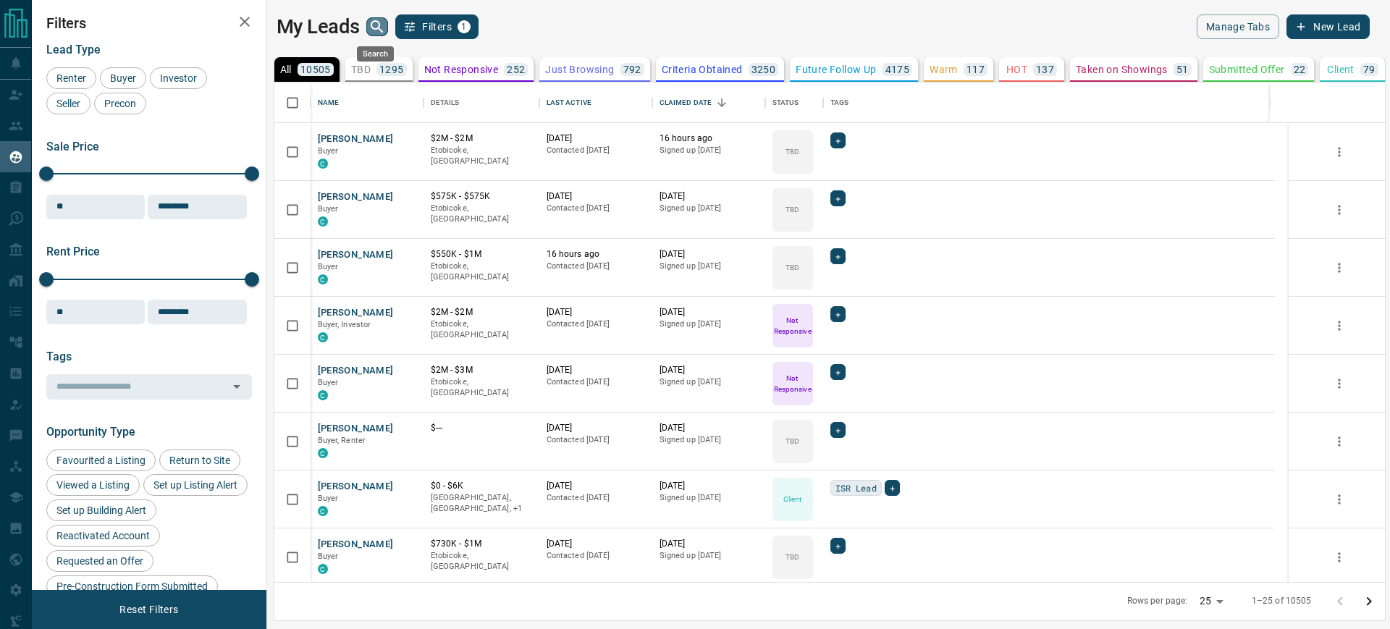
click at [371, 24] on icon "search button" at bounding box center [377, 26] width 17 height 17
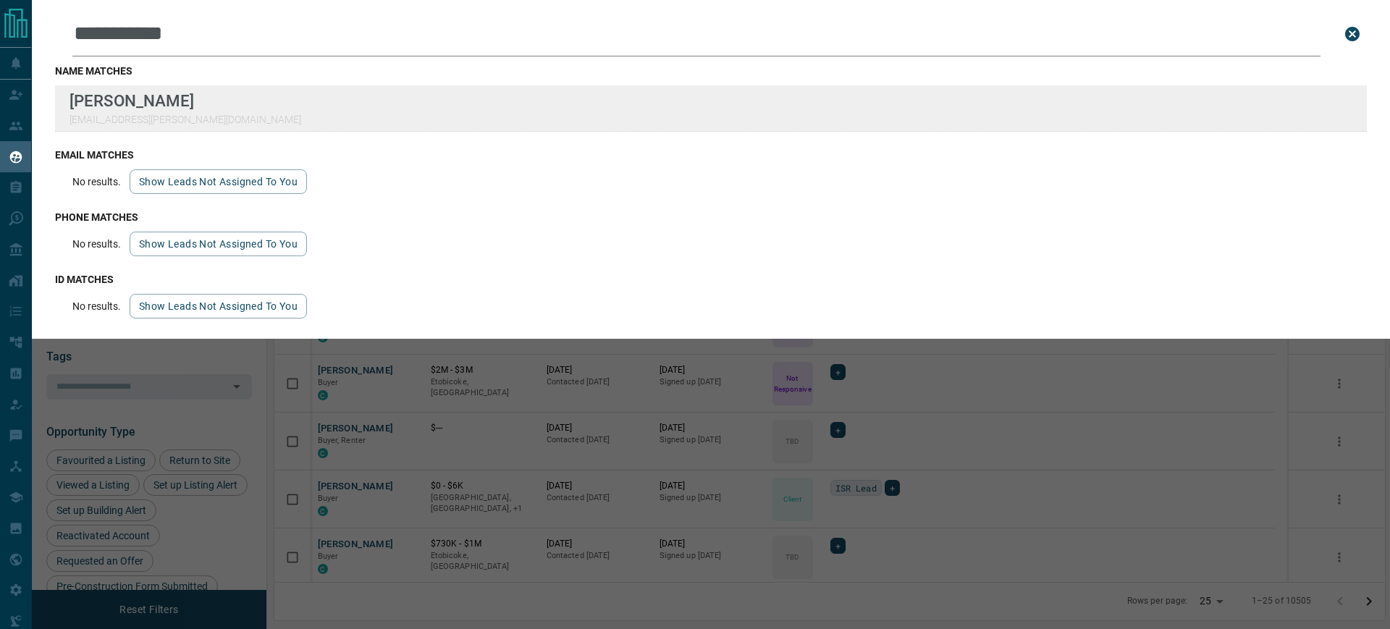
type input "**********"
